Goal: Information Seeking & Learning: Learn about a topic

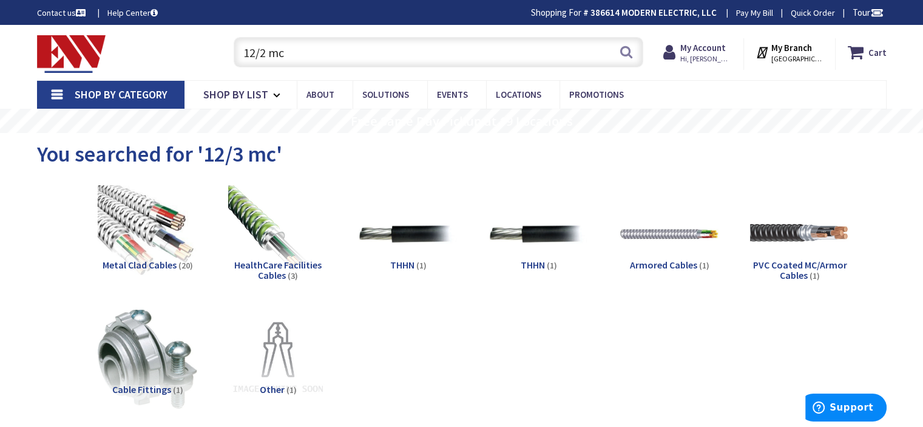
drag, startPoint x: 289, startPoint y: 56, endPoint x: 226, endPoint y: 47, distance: 63.8
click at [226, 47] on div "12/2 mc 12/2 mc Search" at bounding box center [435, 51] width 434 height 39
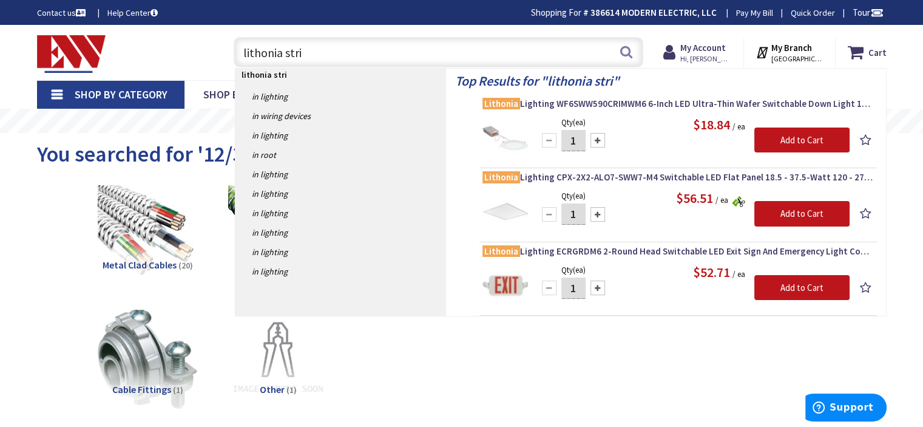
type input "lithonia strip"
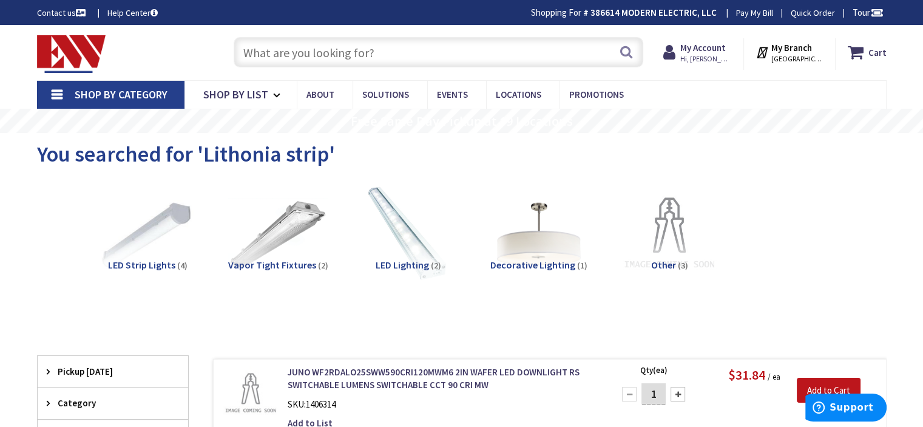
scroll to position [101, 0]
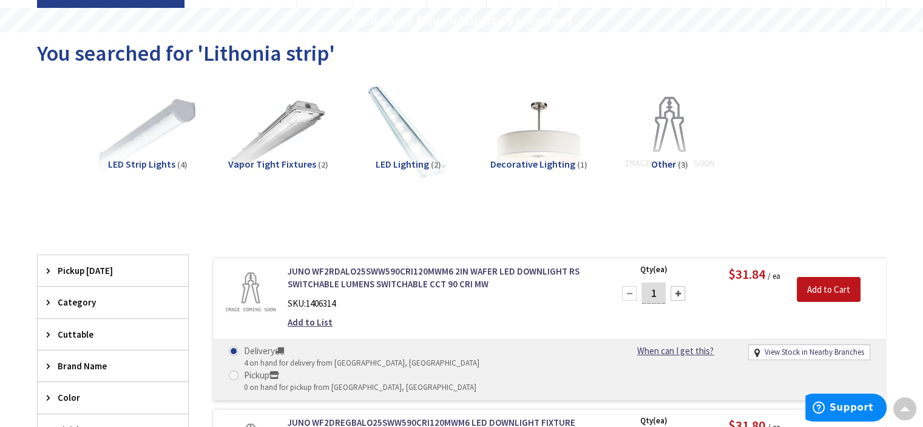
click at [135, 138] on img at bounding box center [147, 133] width 110 height 110
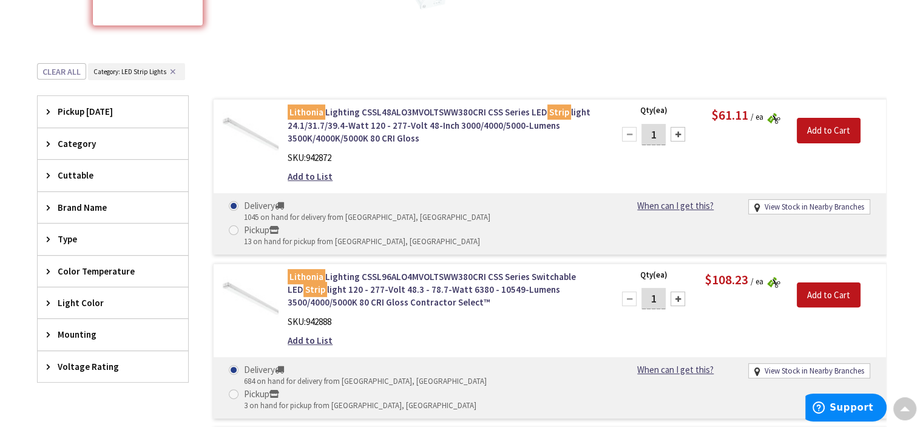
scroll to position [306, 0]
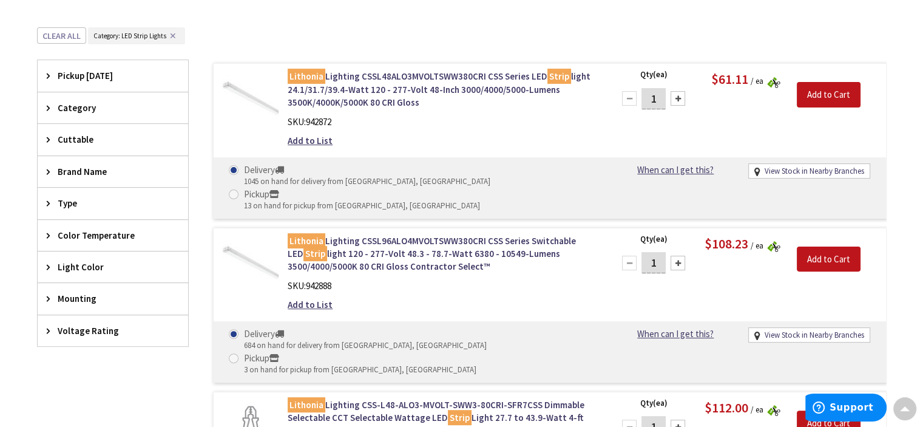
click at [410, 228] on div "Lithonia Lighting CSSL96ALO4MVOLTSWW380CRI CSS Series Switchable LED Strip ligh…" at bounding box center [549, 305] width 673 height 155
click at [410, 234] on link "Lithonia Lighting CSSL96ALO4MVOLTSWW380CRI CSS Series Switchable LED Strip ligh…" at bounding box center [442, 253] width 309 height 39
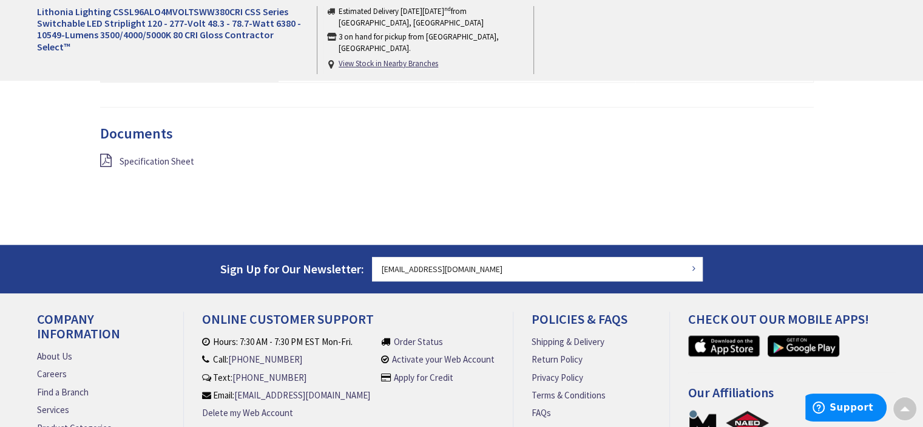
scroll to position [1112, 0]
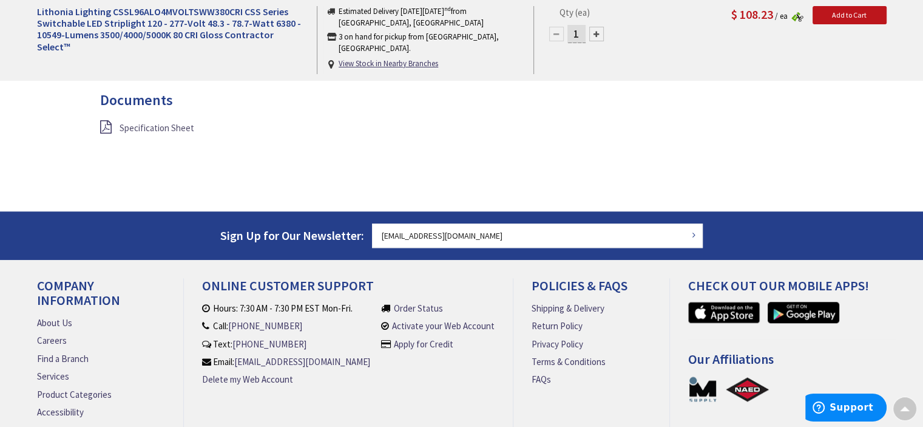
click at [160, 122] on span "Specification Sheet" at bounding box center [157, 128] width 75 height 12
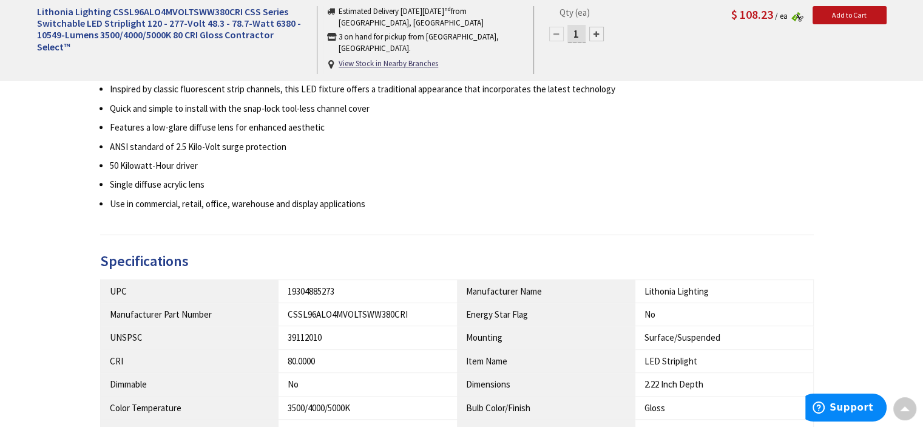
scroll to position [601, 0]
drag, startPoint x: 408, startPoint y: 315, endPoint x: 285, endPoint y: 317, distance: 122.6
click at [285, 317] on td "CSSL96ALO4MVOLTSWW380CRI" at bounding box center [367, 314] width 178 height 23
copy div "CSSL96ALO4MVOLTSWW380CRI"
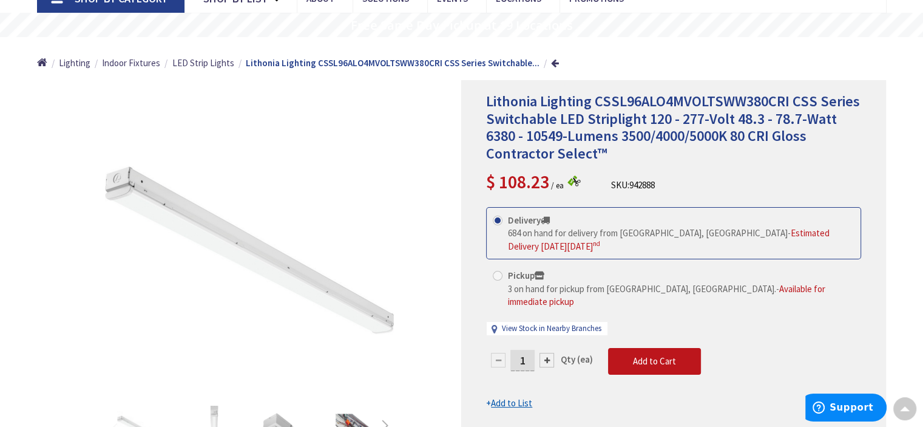
scroll to position [0, 0]
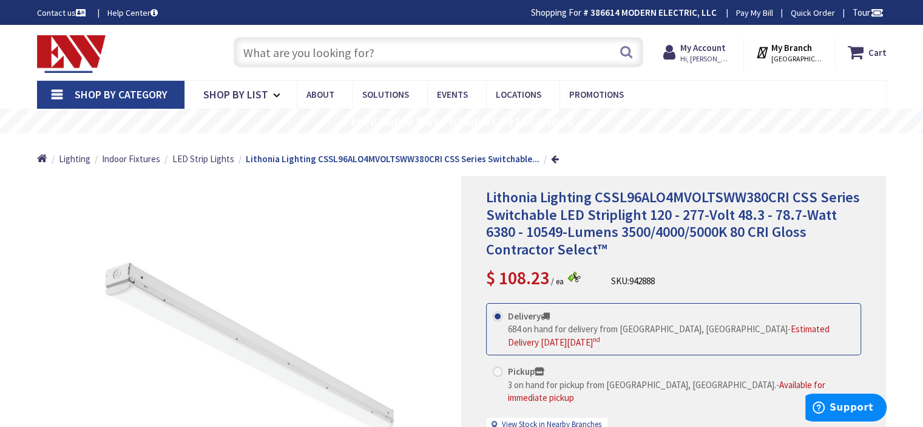
click at [381, 43] on input "text" at bounding box center [439, 52] width 410 height 30
paste input "ILBLP CP10 HE SD A"
type input "ILBLP CP10 HE SD A"
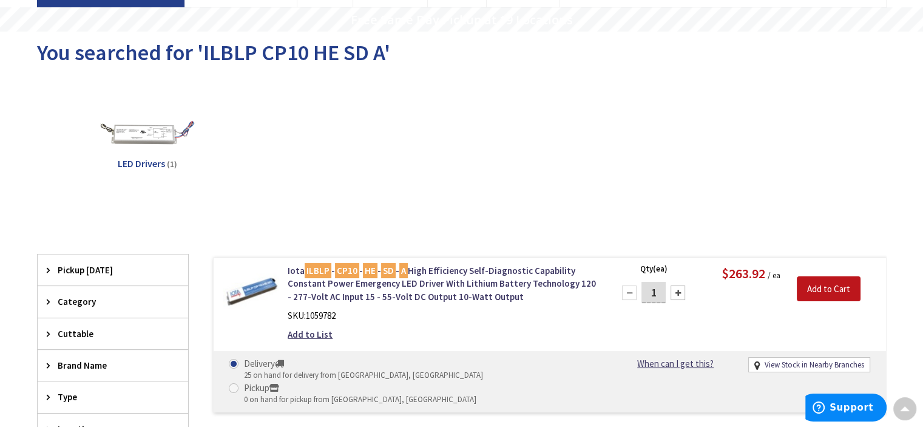
scroll to position [101, 0]
click at [429, 268] on link "Iota ILBLP - CP10 - HE - SD - A High Efficiency Self-Diagnostic Capability Cons…" at bounding box center [442, 284] width 309 height 39
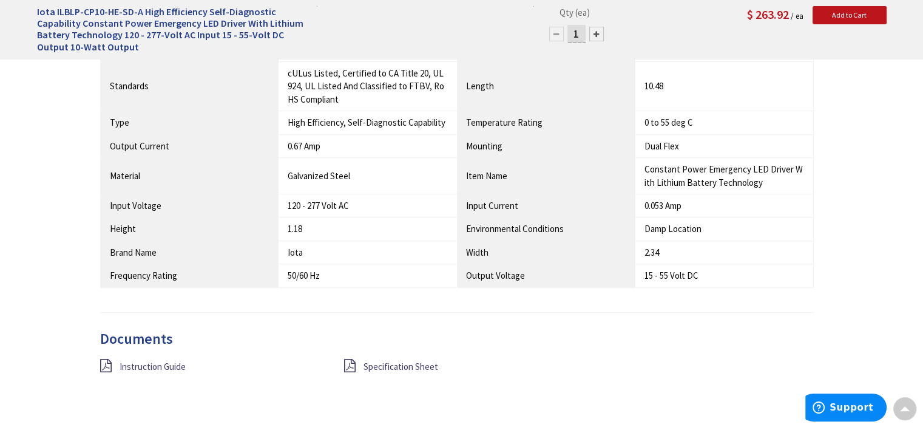
scroll to position [1011, 0]
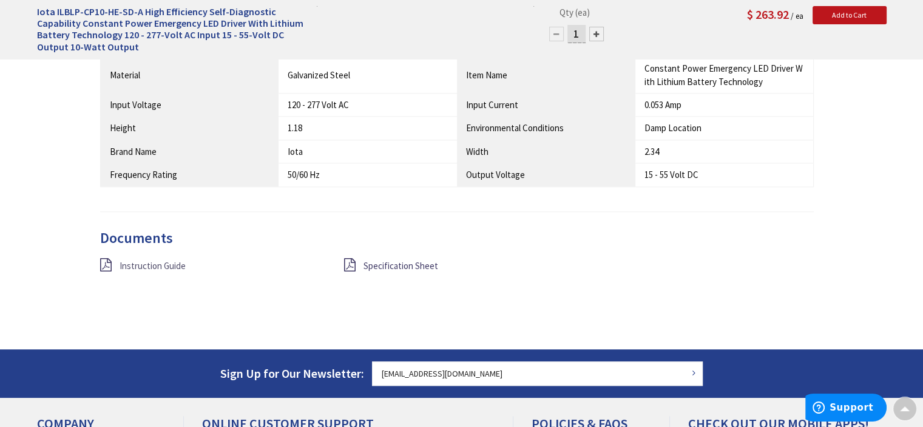
click at [128, 261] on span "Instruction Guide" at bounding box center [153, 266] width 66 height 12
